Goal: Task Accomplishment & Management: Complete application form

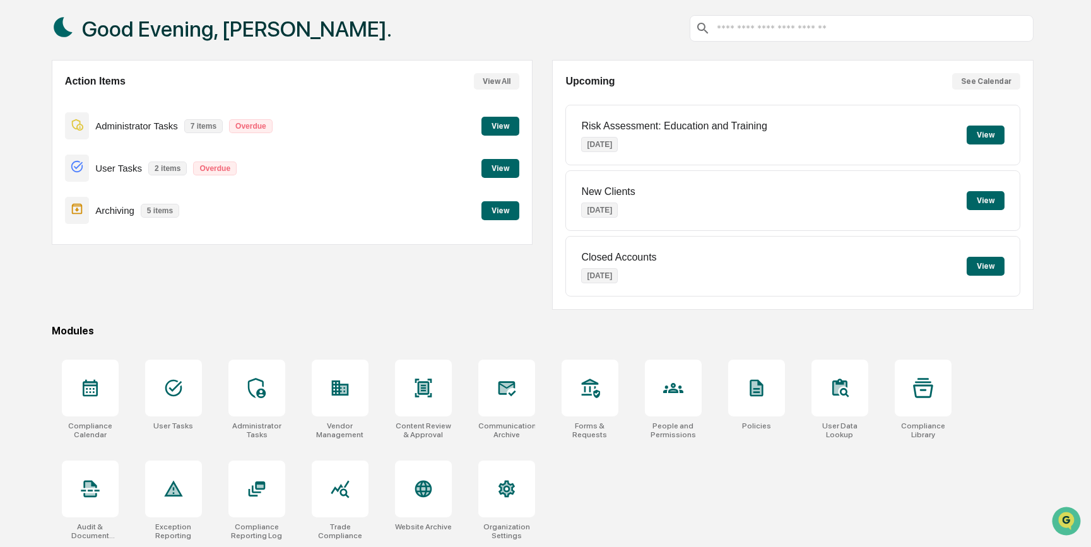
scroll to position [65, 0]
click at [185, 491] on div at bounding box center [173, 488] width 57 height 57
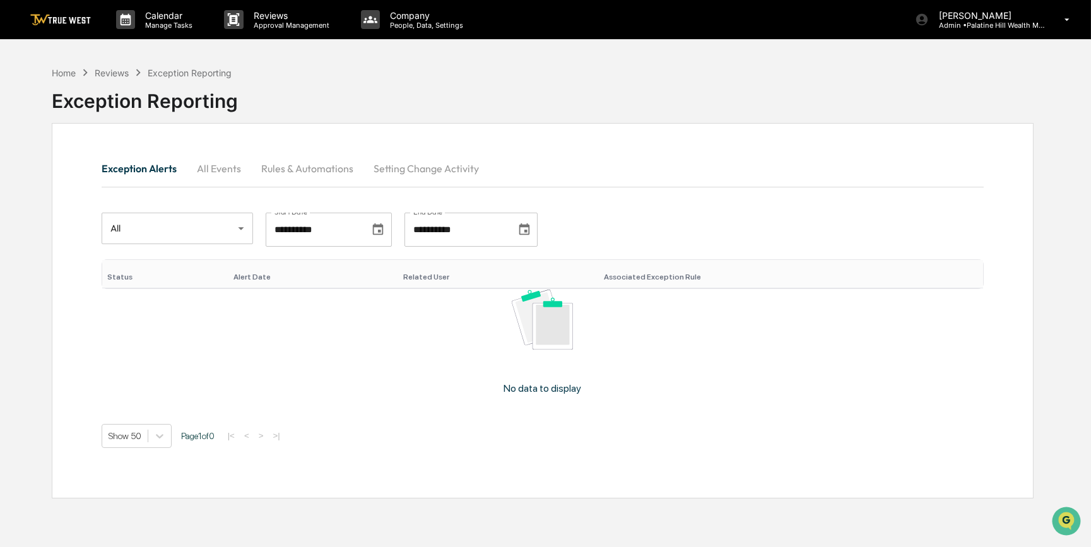
drag, startPoint x: 627, startPoint y: 80, endPoint x: 645, endPoint y: 69, distance: 21.0
click at [627, 80] on div "Exception Reporting" at bounding box center [543, 96] width 982 height 33
click at [977, 25] on p "Admin • Palatine Hill Wealth Management" at bounding box center [987, 25] width 117 height 9
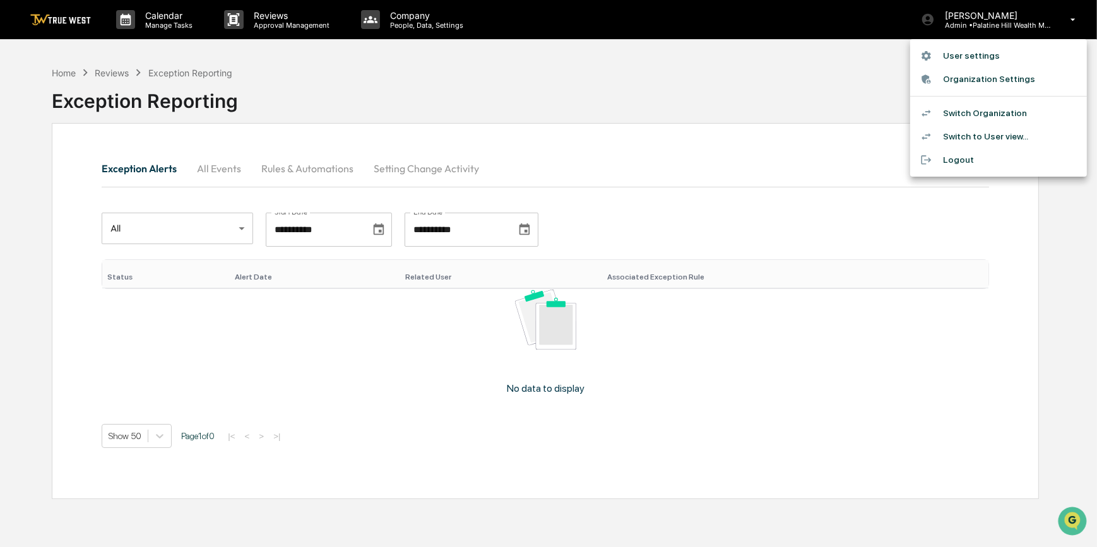
click at [69, 72] on div at bounding box center [548, 273] width 1097 height 547
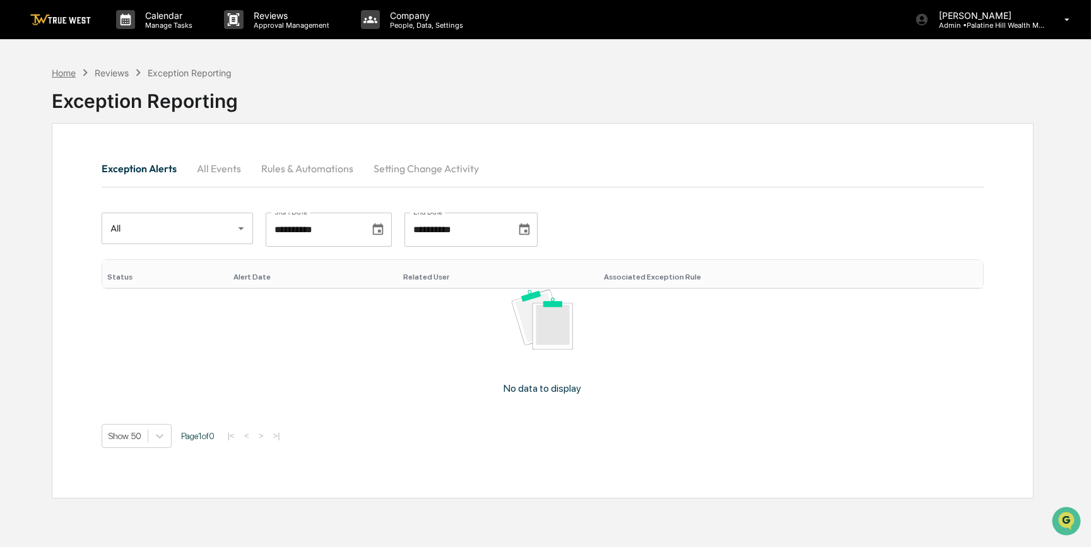
click at [62, 76] on div "Home" at bounding box center [64, 73] width 24 height 11
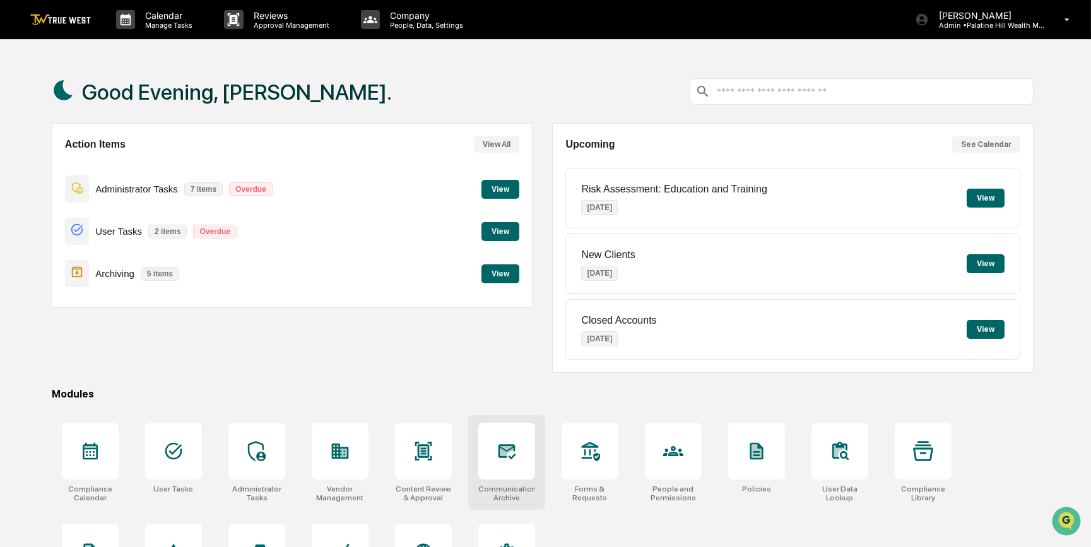
click at [499, 470] on div at bounding box center [507, 451] width 57 height 57
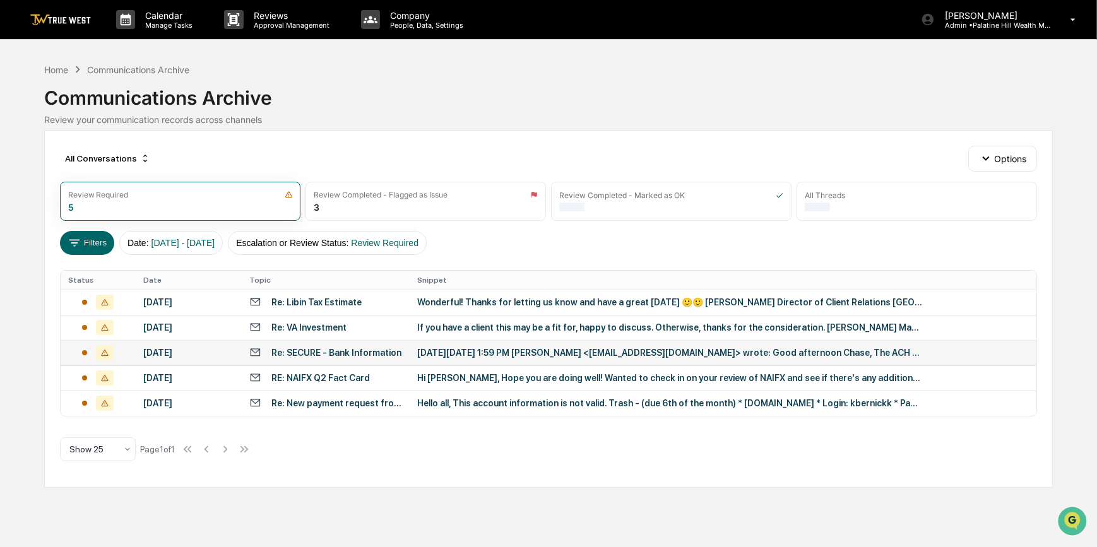
click at [315, 352] on div "Re: SECURE - Bank Information" at bounding box center [336, 353] width 130 height 10
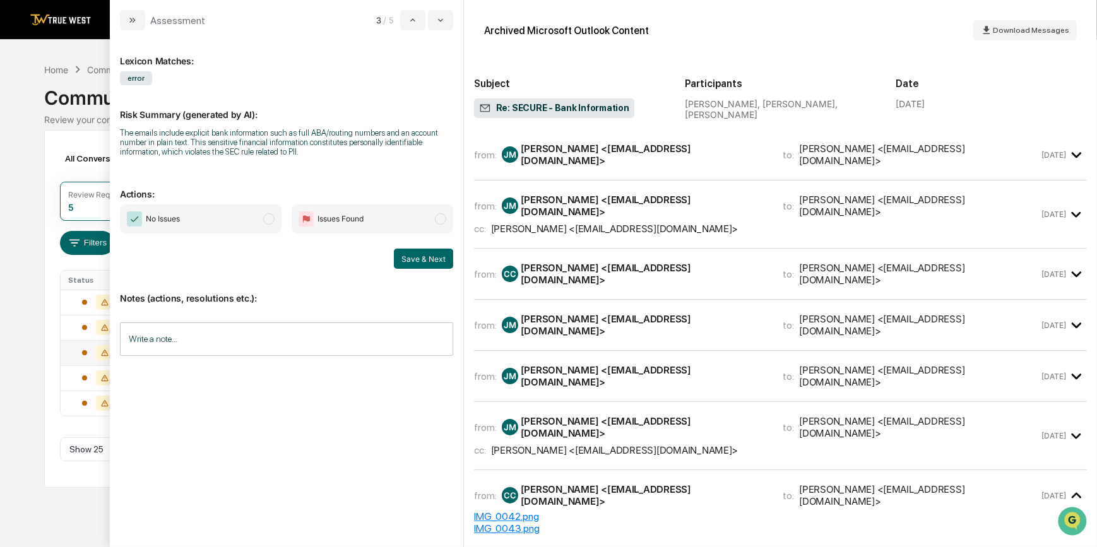
click at [1066, 155] on icon "modal" at bounding box center [1076, 155] width 21 height 21
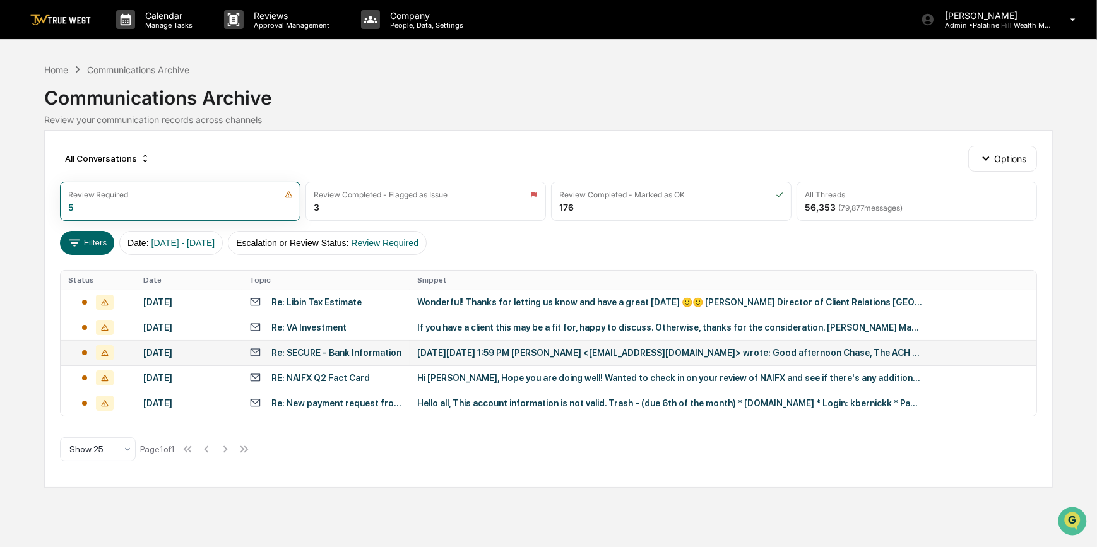
click at [6, 330] on div "Calendar Manage Tasks Reviews Approval Management Company People, Data, Setting…" at bounding box center [548, 273] width 1097 height 547
click at [359, 405] on div "Re: New payment request from PeakHostProperties LLC for $2280.86 - invoice 1753" at bounding box center [336, 403] width 130 height 10
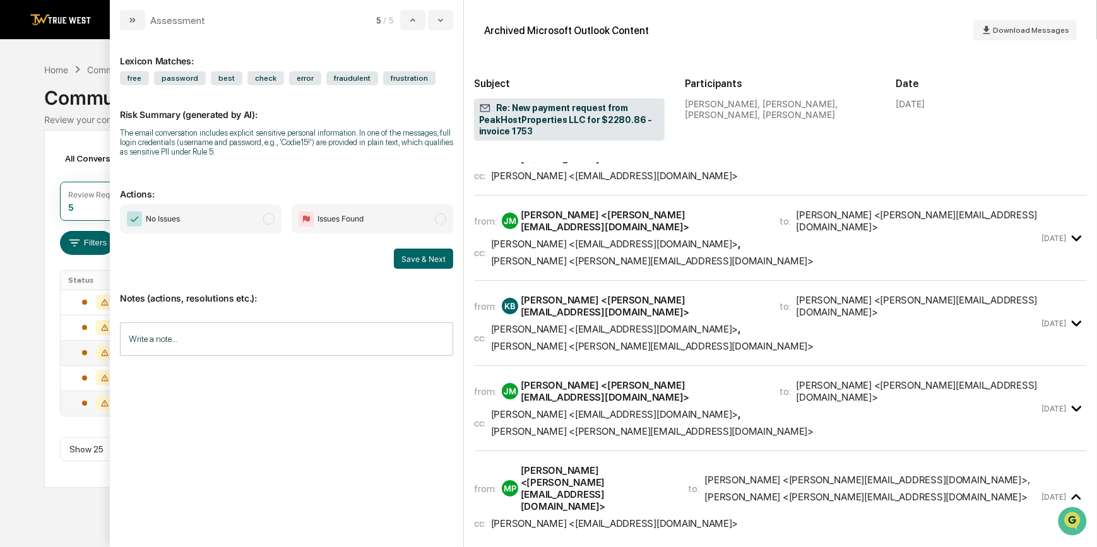
scroll to position [516, 0]
click at [240, 226] on span "No Issues" at bounding box center [201, 219] width 162 height 29
click at [432, 265] on button "Save & Next" at bounding box center [423, 259] width 59 height 20
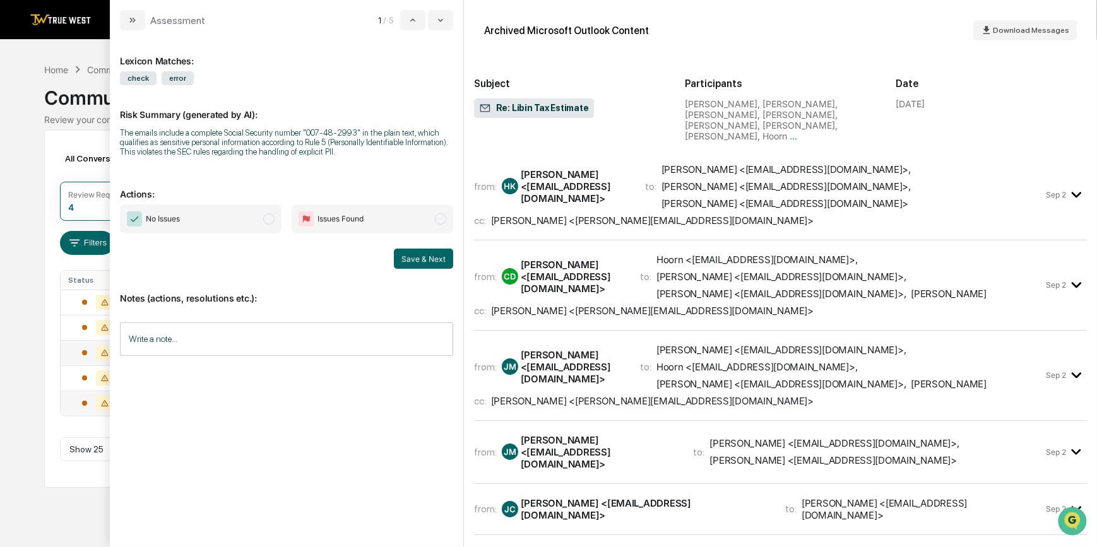
click at [9, 432] on div "Calendar Manage Tasks Reviews Approval Management Company People, Data, Setting…" at bounding box center [548, 273] width 1097 height 547
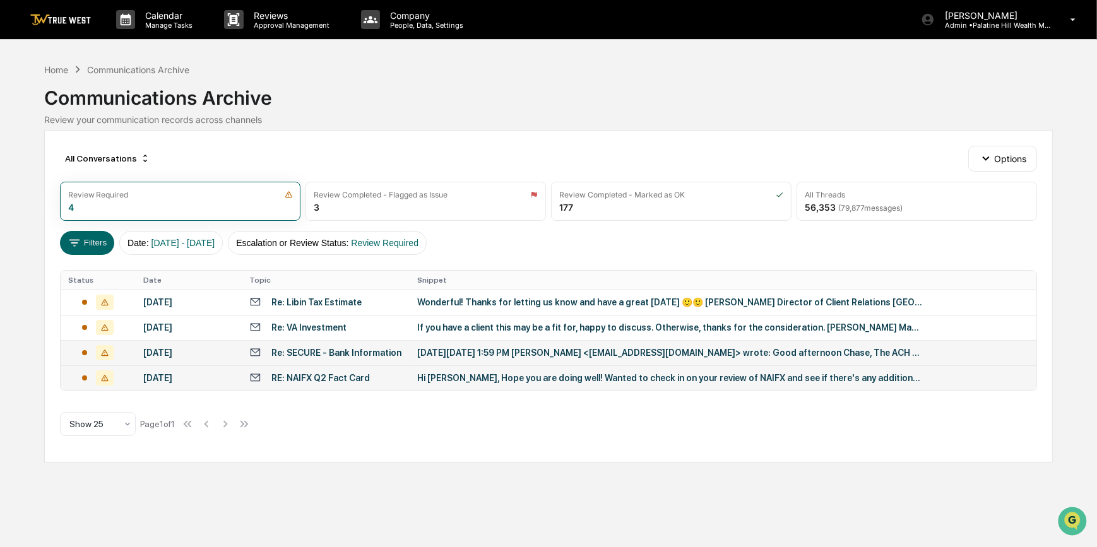
click at [311, 379] on div "RE: NAIFX Q2 Fact Card" at bounding box center [320, 378] width 98 height 10
click at [25, 193] on div "Calendar Manage Tasks Reviews Approval Management Company People, Data, Setting…" at bounding box center [548, 273] width 1097 height 547
click at [145, 13] on p "Calendar" at bounding box center [167, 15] width 64 height 11
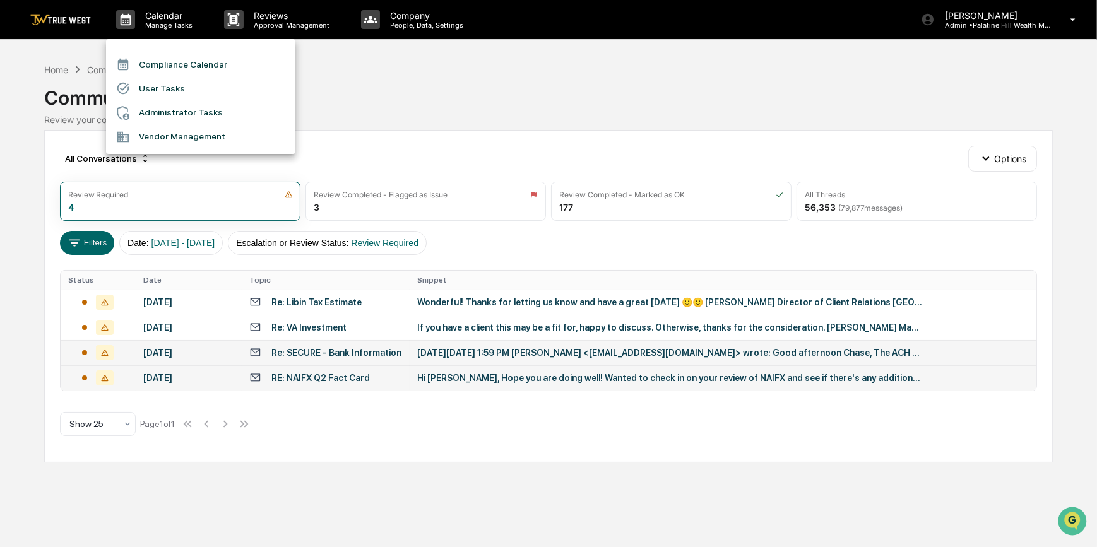
click at [162, 64] on li "Compliance Calendar" at bounding box center [200, 64] width 189 height 24
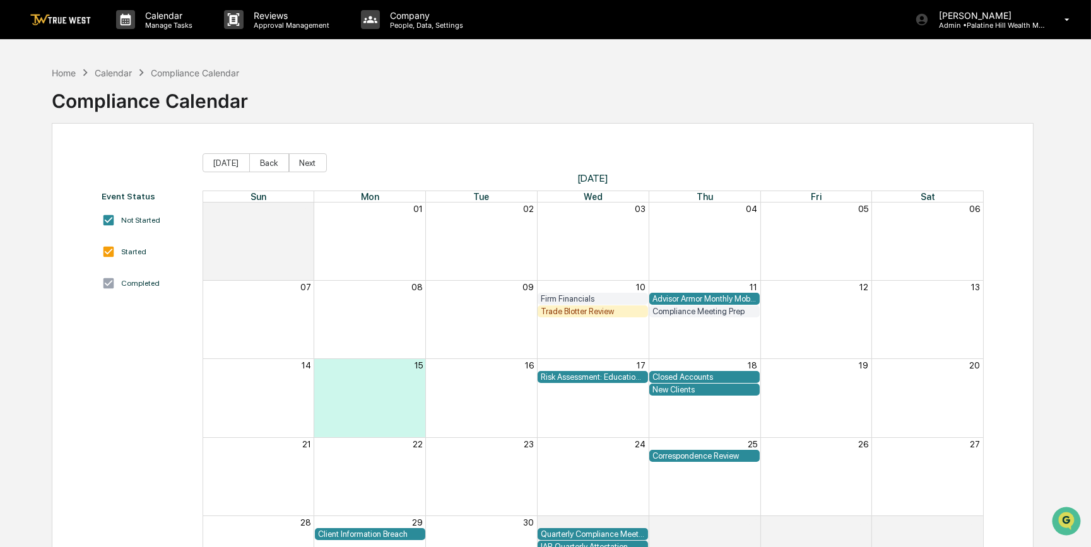
click at [679, 391] on div "New Clients" at bounding box center [705, 389] width 104 height 9
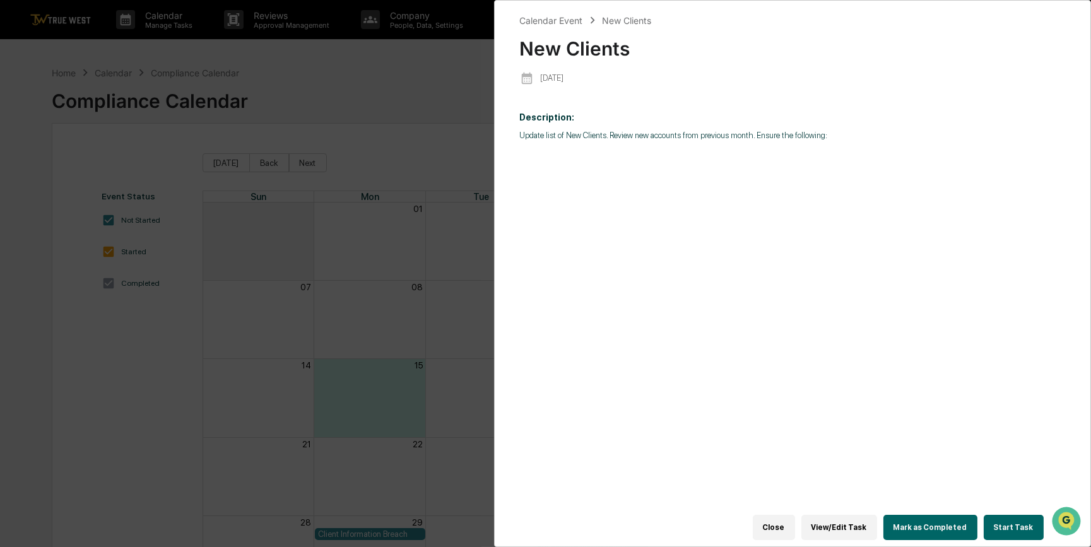
click at [1011, 521] on button "Start Task" at bounding box center [1014, 527] width 60 height 25
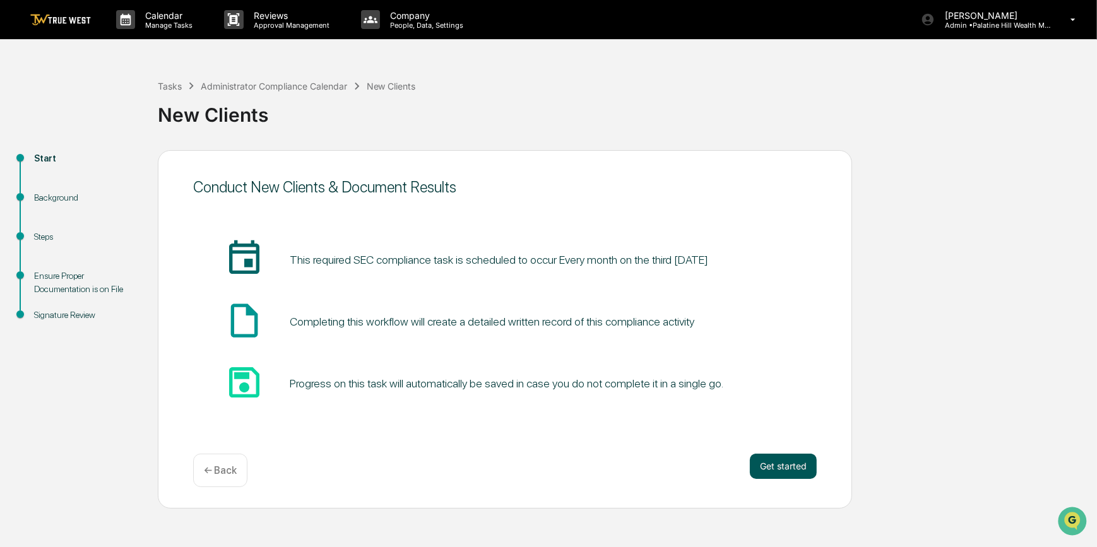
click at [775, 468] on button "Get started" at bounding box center [783, 466] width 67 height 25
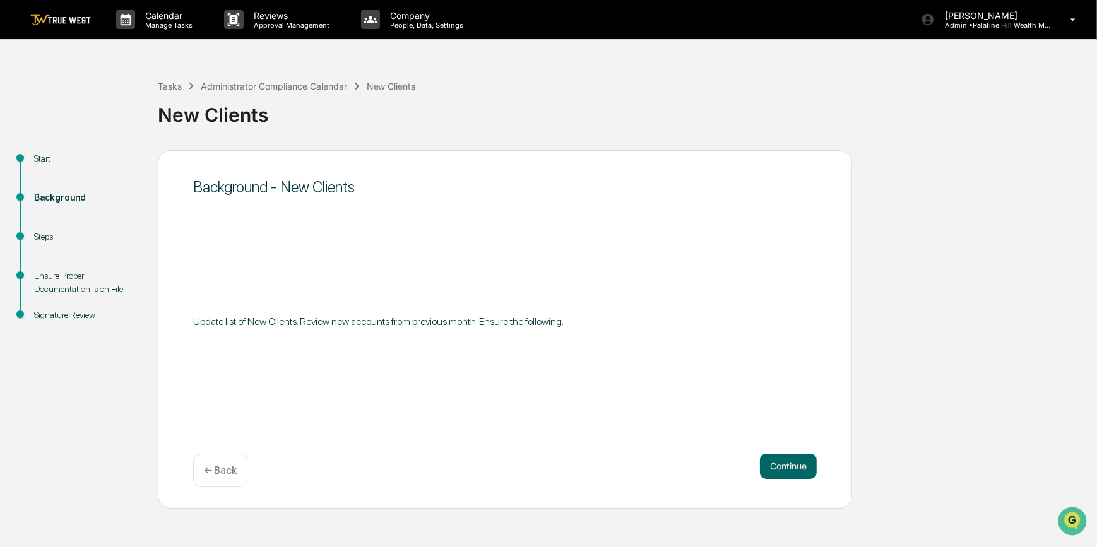
click at [775, 468] on button "Continue" at bounding box center [788, 466] width 57 height 25
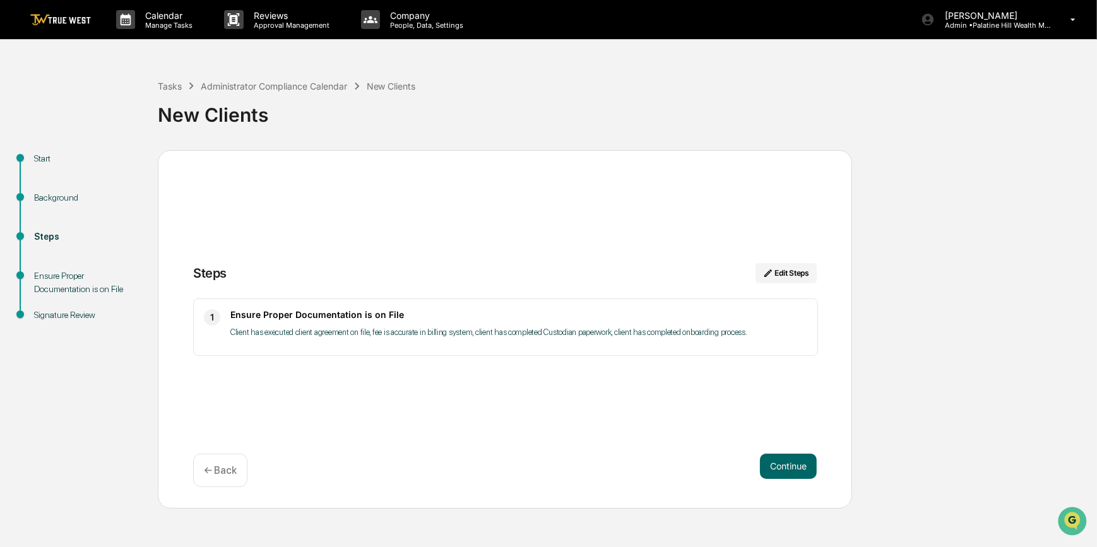
click at [775, 468] on button "Continue" at bounding box center [788, 466] width 57 height 25
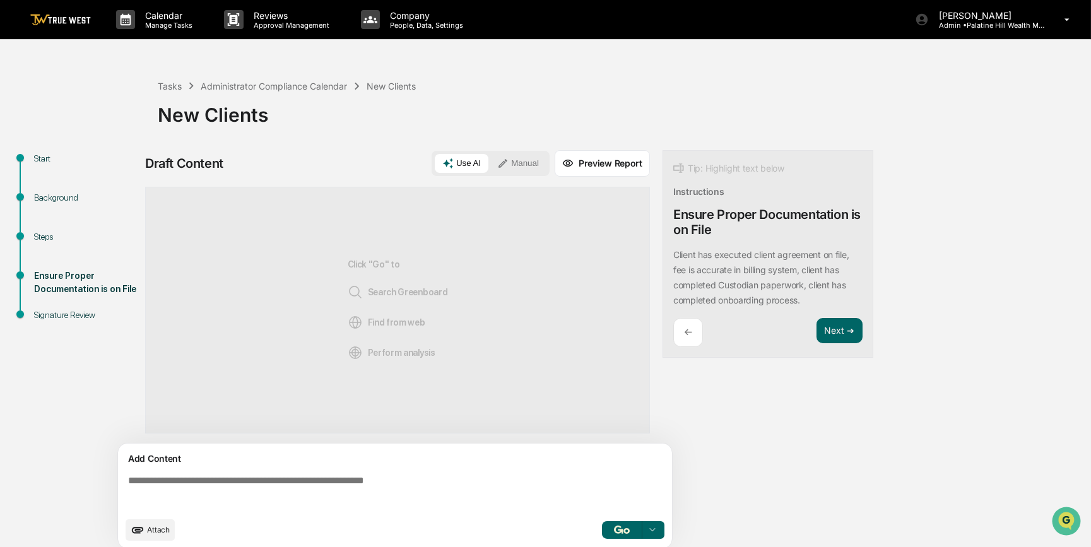
click at [244, 489] on textarea at bounding box center [397, 492] width 549 height 45
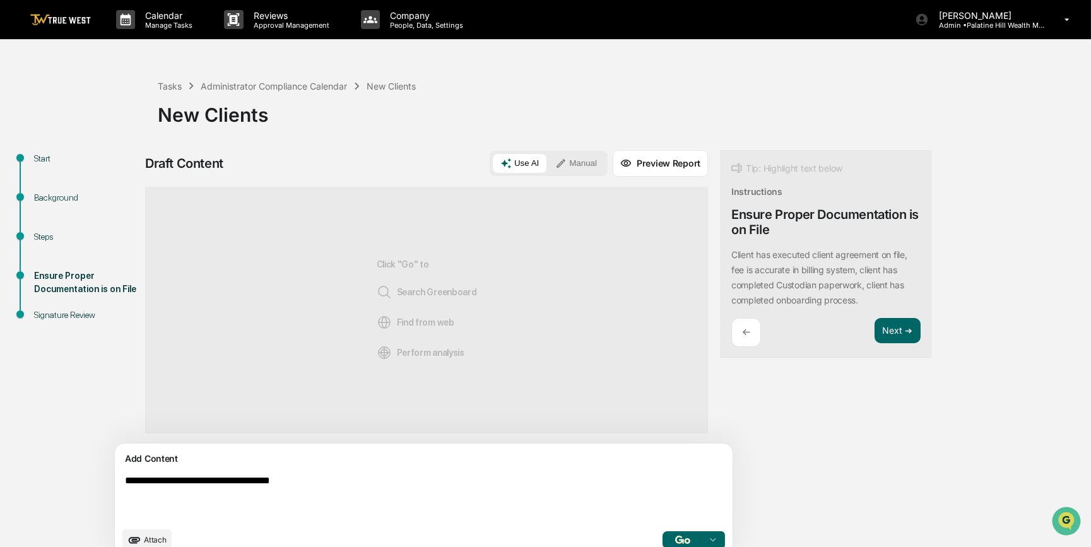
type textarea "**********"
click at [548, 165] on button "Manual" at bounding box center [576, 163] width 57 height 19
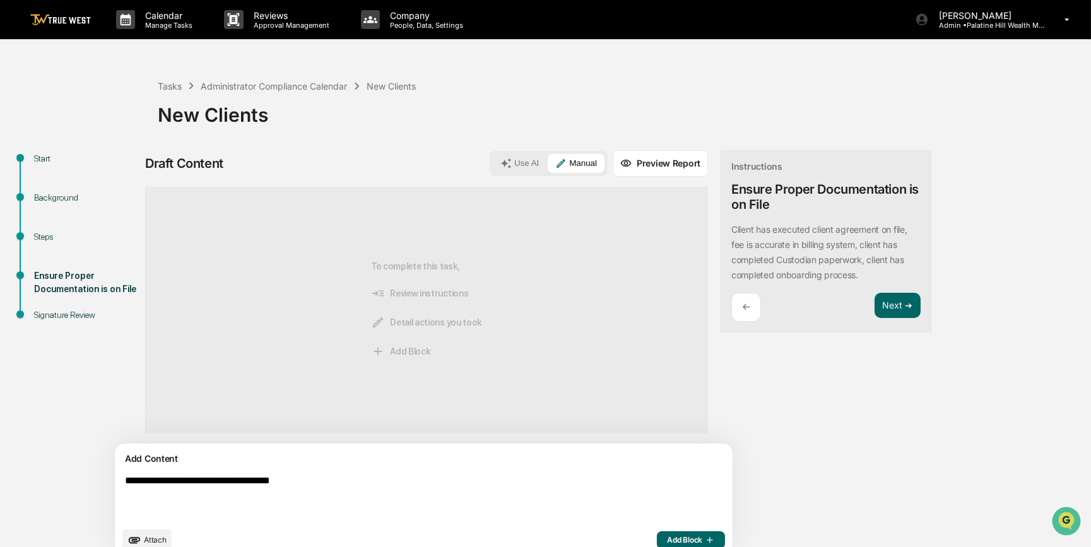
click at [667, 537] on span "Add Block" at bounding box center [691, 540] width 48 height 10
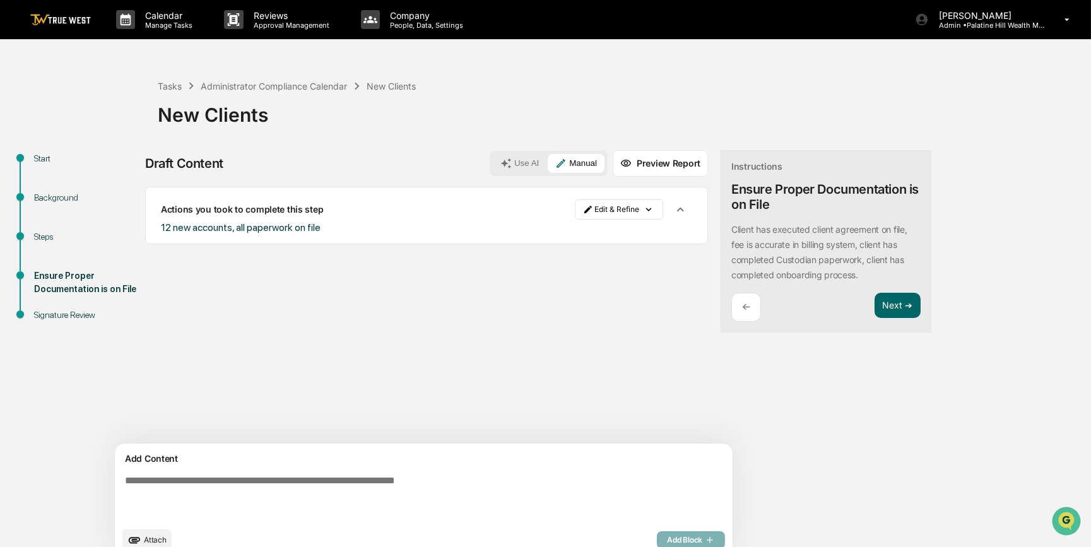
click at [157, 544] on span "Attach" at bounding box center [155, 539] width 23 height 9
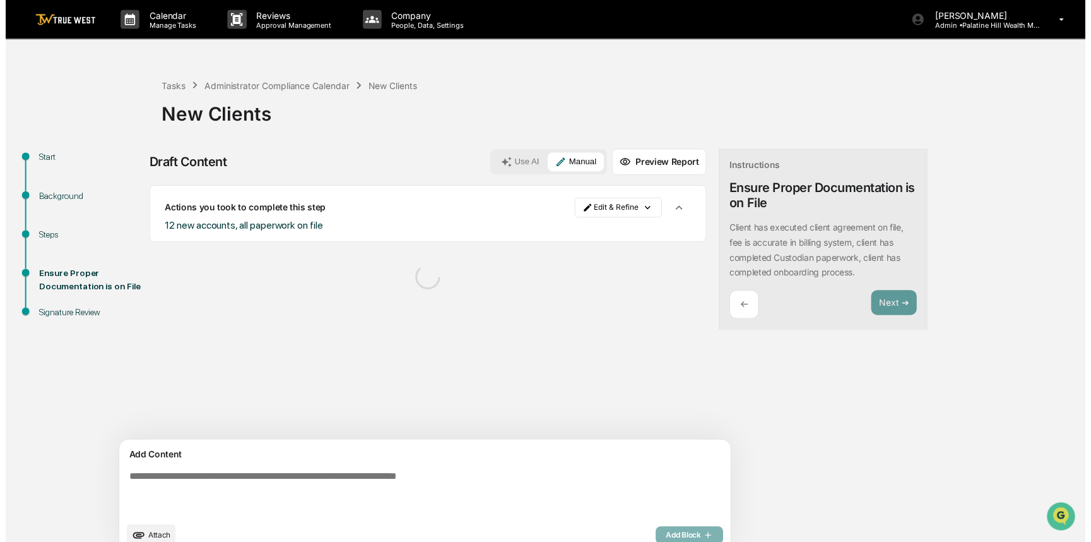
scroll to position [20, 0]
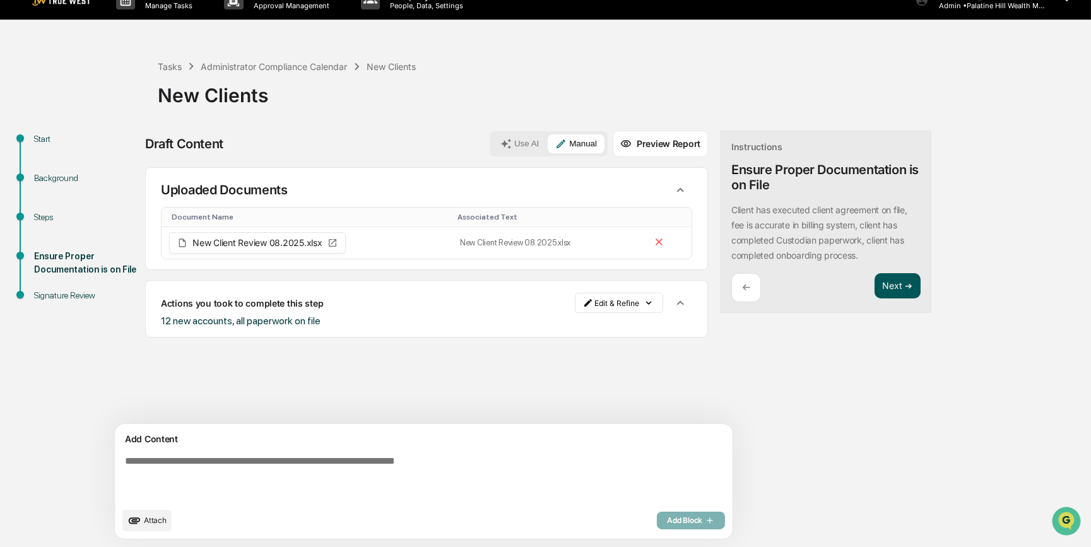
click at [875, 286] on button "Next ➔" at bounding box center [898, 286] width 46 height 26
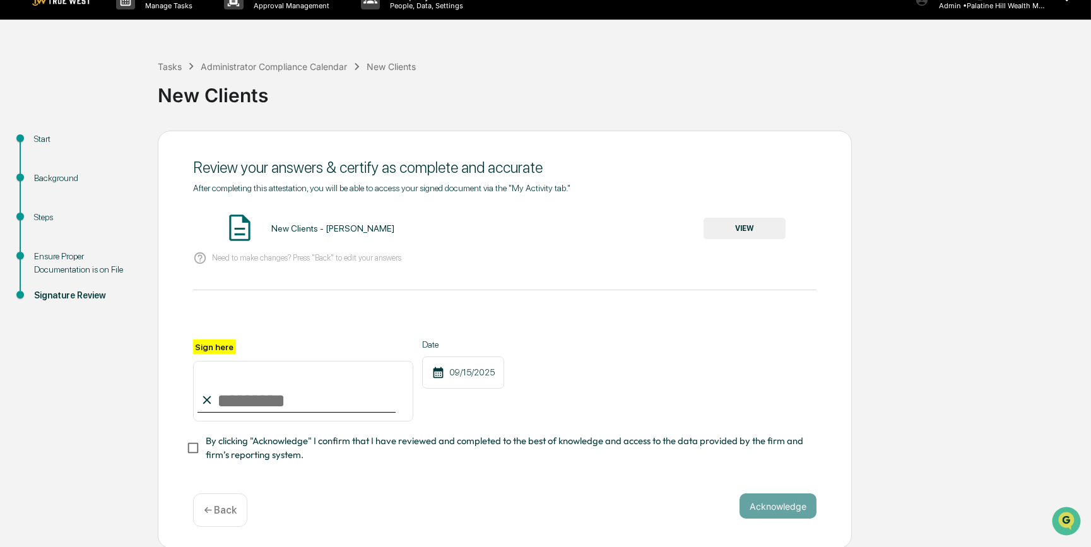
drag, startPoint x: 273, startPoint y: 405, endPoint x: 270, endPoint y: 412, distance: 8.0
click at [273, 405] on input "Sign here" at bounding box center [303, 391] width 220 height 61
type input "*********"
click at [730, 227] on button "VIEW" at bounding box center [745, 228] width 82 height 21
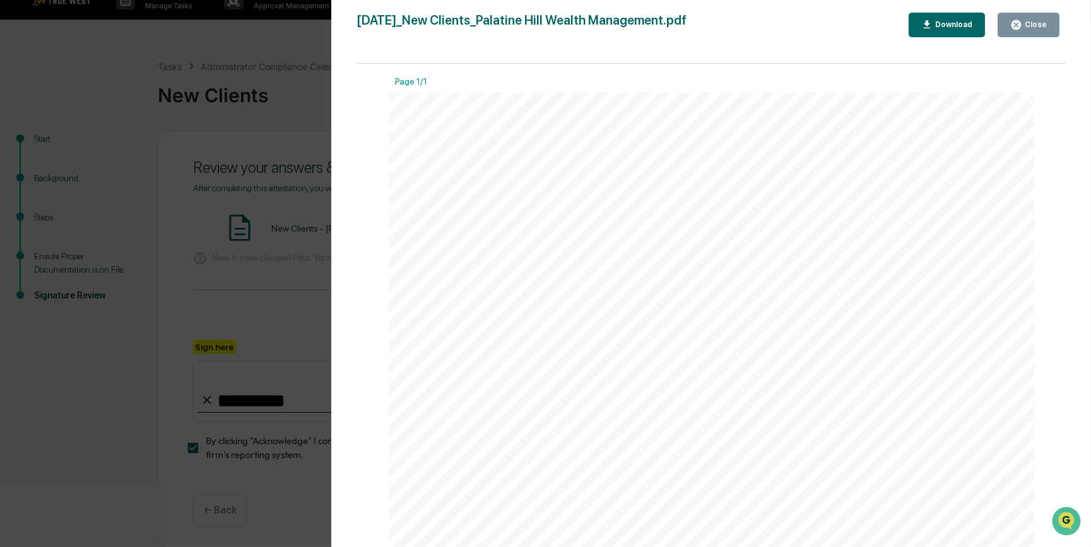
click at [278, 299] on div "Version History 09/15/2025, 10:53 PM Carliss Marshall 2025-09-15_New Clients_Pa…" at bounding box center [545, 273] width 1091 height 547
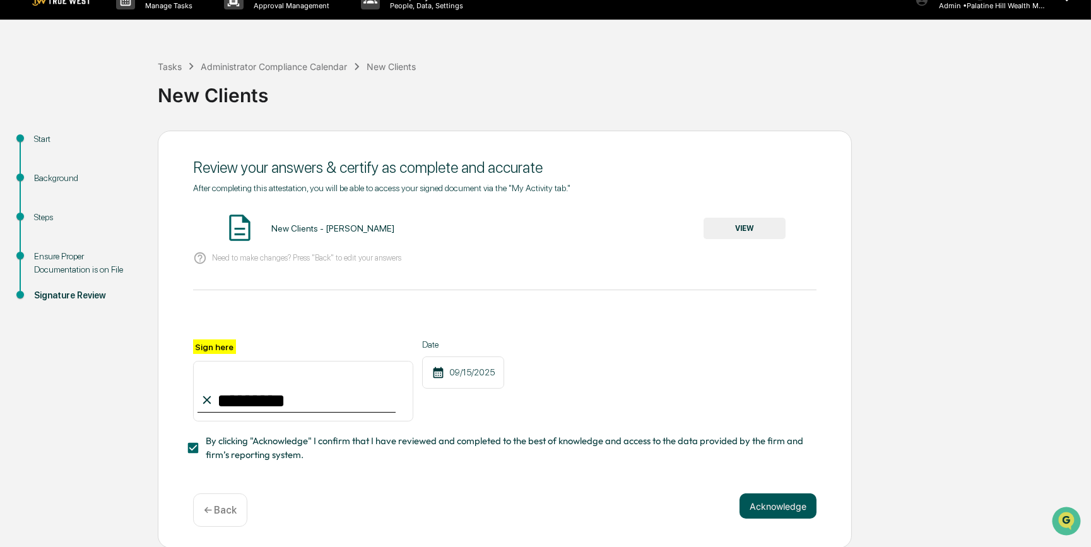
click at [783, 515] on button "Acknowledge" at bounding box center [778, 506] width 77 height 25
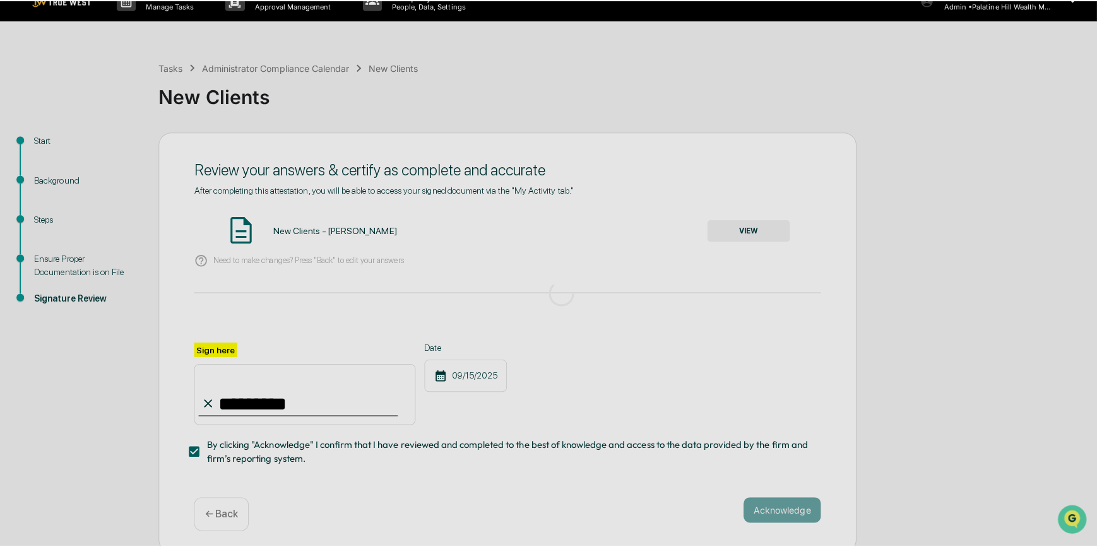
scroll to position [0, 0]
